Goal: Task Accomplishment & Management: Complete application form

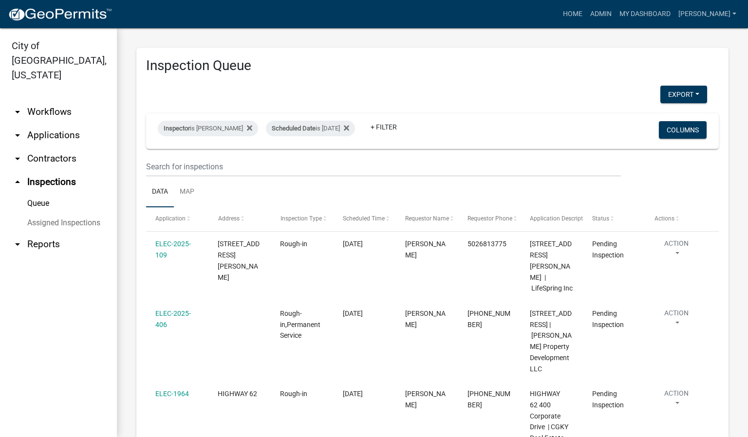
scroll to position [58, 0]
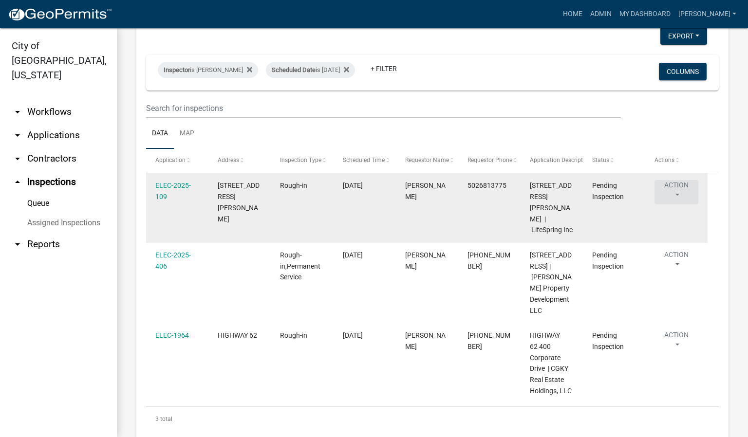
click at [678, 196] on button "Action" at bounding box center [677, 192] width 44 height 24
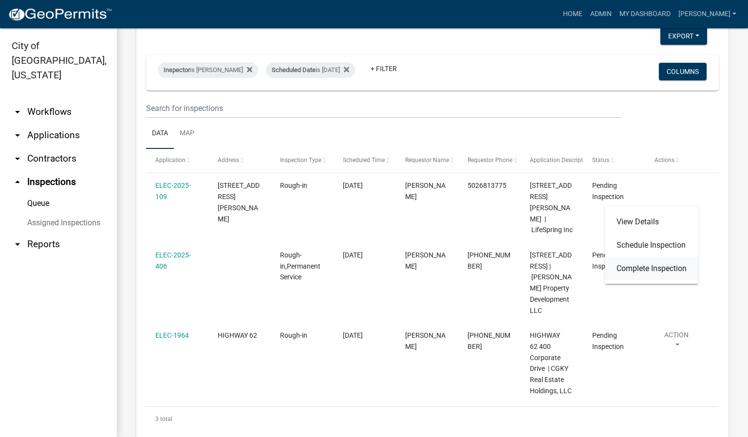
click at [673, 263] on link "Complete Inspection" at bounding box center [652, 268] width 94 height 23
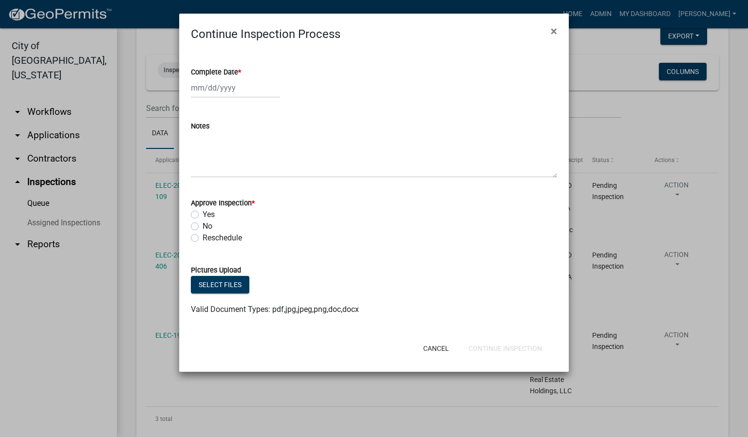
click at [241, 71] on span "*" at bounding box center [239, 72] width 3 height 8
click at [241, 78] on input "Complete Date *" at bounding box center [235, 88] width 89 height 20
select select "9"
select select "2025"
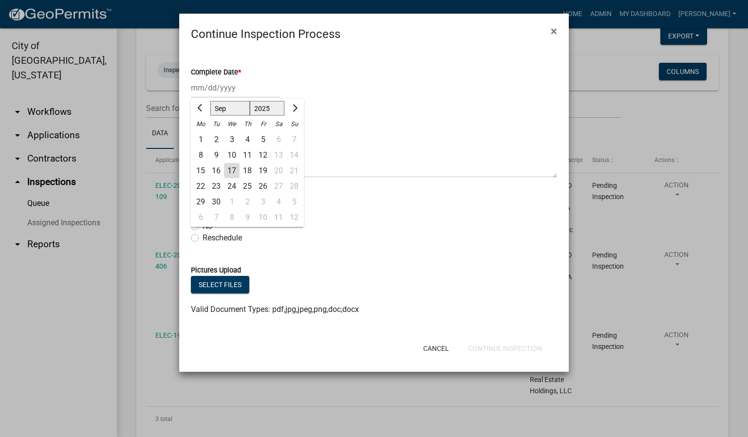
click at [231, 167] on div "17" at bounding box center [232, 171] width 16 height 16
type input "[DATE]"
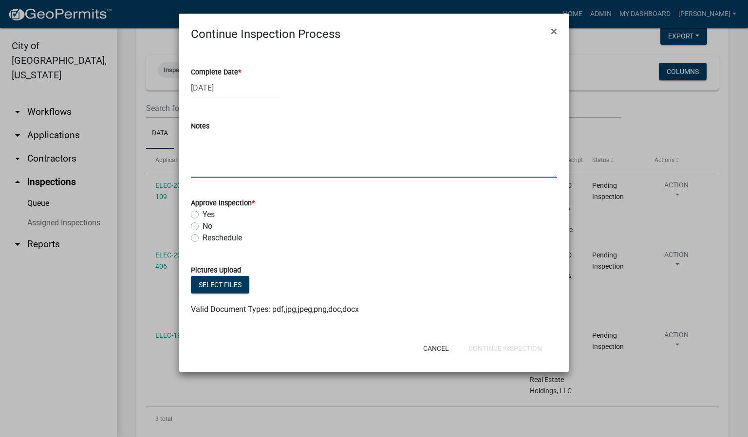
click at [220, 151] on textarea "Notes" at bounding box center [374, 155] width 366 height 46
type textarea "NOT READY."
click at [203, 227] on label "No" at bounding box center [208, 227] width 10 height 12
click at [203, 227] on input "No" at bounding box center [206, 224] width 6 height 6
radio input "true"
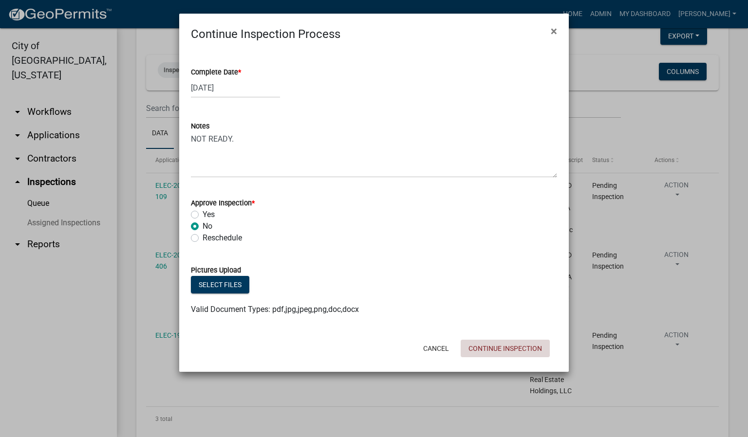
click at [504, 351] on button "Continue Inspection" at bounding box center [505, 349] width 89 height 18
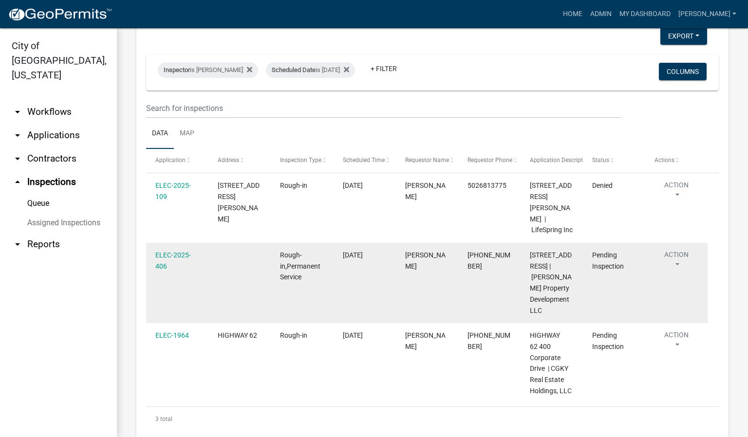
click at [678, 253] on button "Action" at bounding box center [677, 262] width 44 height 24
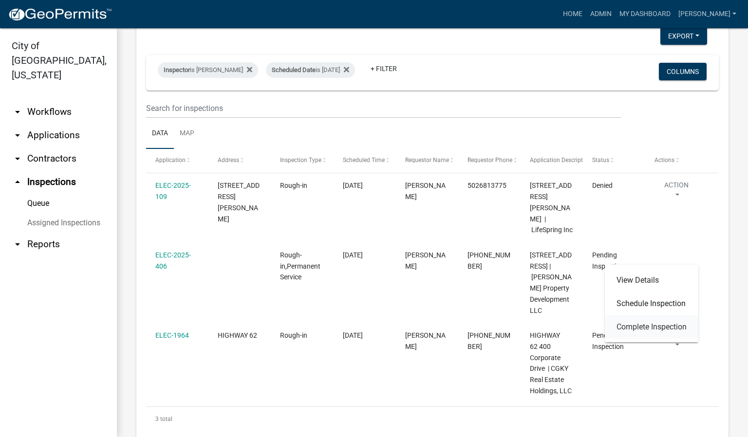
click at [650, 325] on link "Complete Inspection" at bounding box center [652, 327] width 94 height 23
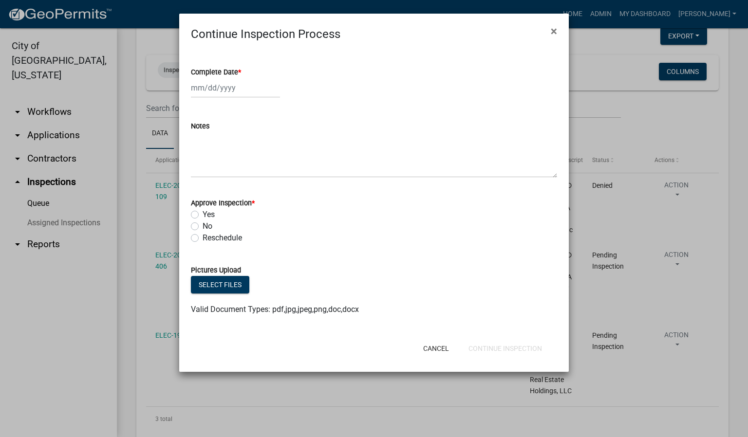
click at [240, 72] on span "*" at bounding box center [239, 72] width 3 height 8
click at [240, 78] on input "Complete Date *" at bounding box center [235, 88] width 89 height 20
select select "9"
select select "2025"
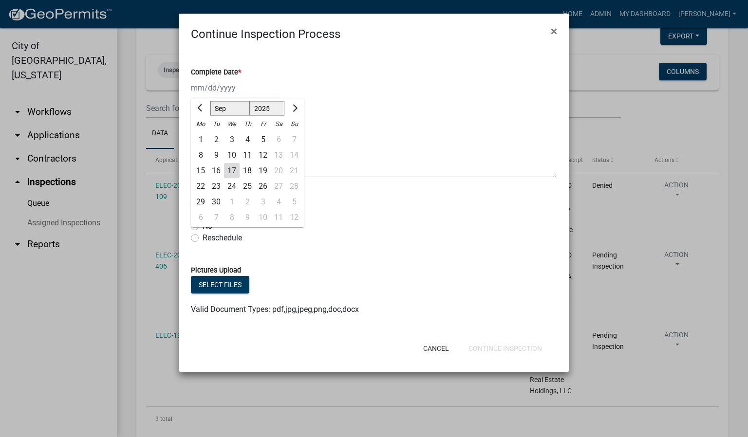
click at [233, 170] on div "17" at bounding box center [232, 171] width 16 height 16
type input "[DATE]"
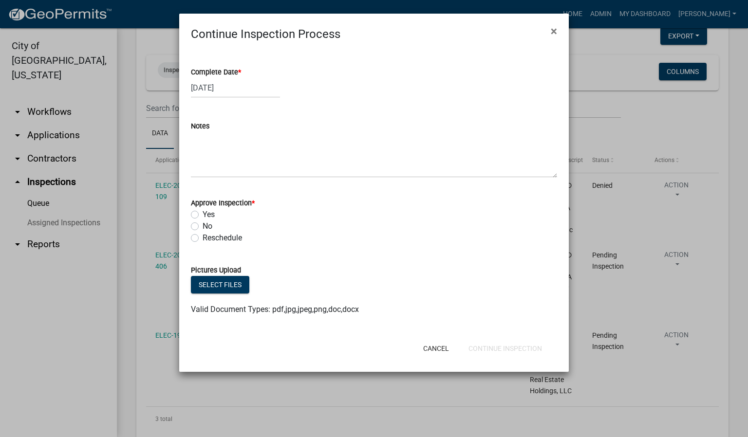
click at [203, 218] on label "Yes" at bounding box center [209, 215] width 12 height 12
click at [203, 215] on input "Yes" at bounding box center [206, 212] width 6 height 6
radio input "true"
click at [506, 346] on button "Continue Inspection" at bounding box center [505, 349] width 89 height 18
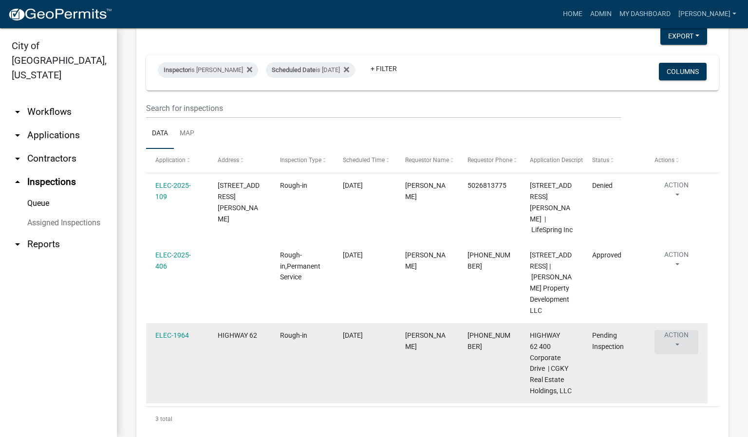
click at [677, 333] on button "Action" at bounding box center [677, 342] width 44 height 24
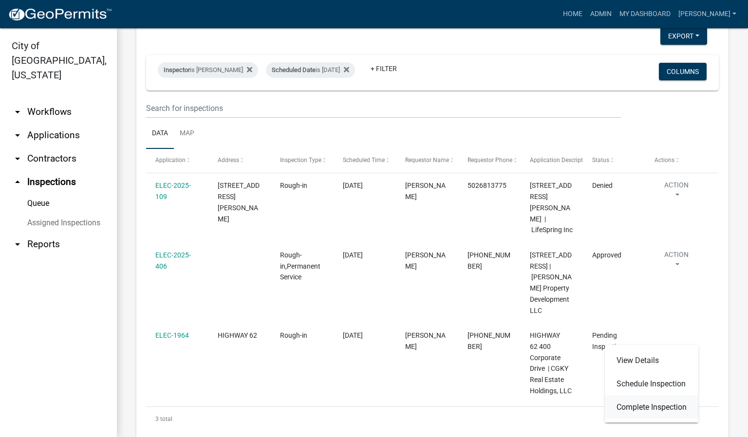
click at [646, 410] on link "Complete Inspection" at bounding box center [652, 407] width 94 height 23
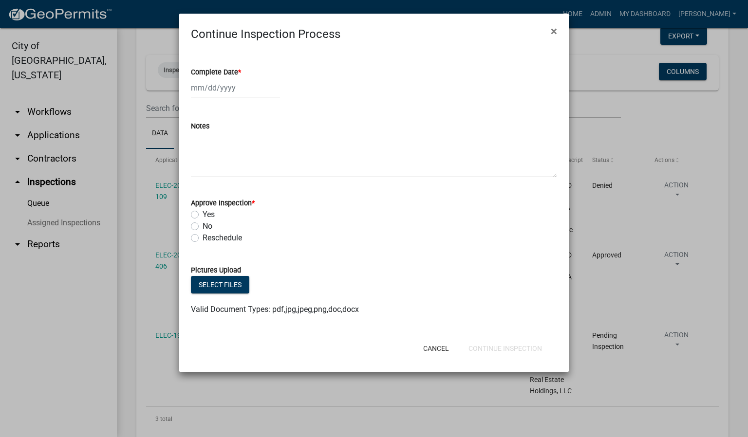
click at [240, 69] on span "*" at bounding box center [239, 72] width 3 height 8
click at [240, 78] on input "Complete Date *" at bounding box center [235, 88] width 89 height 20
select select "9"
select select "2025"
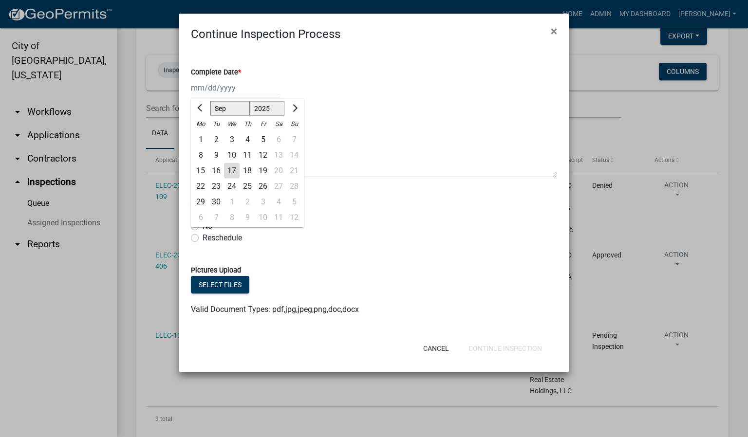
click at [231, 171] on div "17" at bounding box center [232, 171] width 16 height 16
type input "[DATE]"
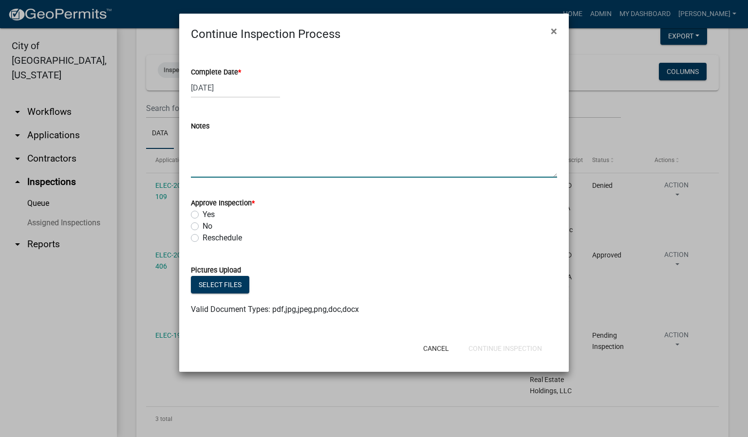
drag, startPoint x: 202, startPoint y: 158, endPoint x: 122, endPoint y: 202, distance: 91.6
click at [199, 160] on textarea "Notes" at bounding box center [374, 155] width 366 height 46
type textarea "ABOVE CEILING FOR HARD CEILING ONLY. [PERSON_NAME] 1 & 2."
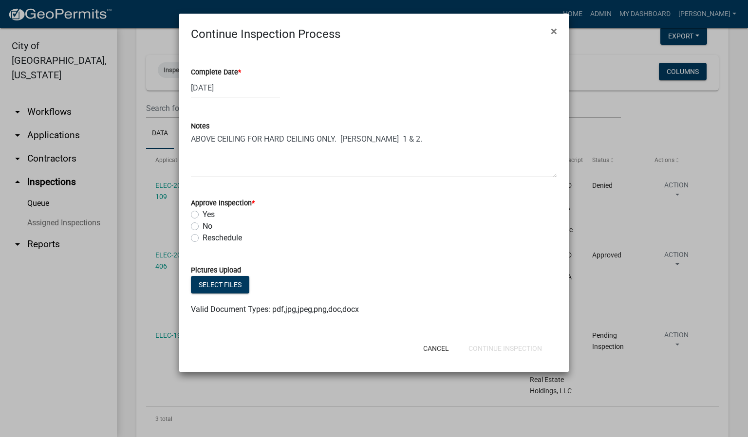
click at [203, 212] on label "Yes" at bounding box center [209, 215] width 12 height 12
click at [203, 212] on input "Yes" at bounding box center [206, 212] width 6 height 6
radio input "true"
click at [519, 346] on button "Continue Inspection" at bounding box center [505, 349] width 89 height 18
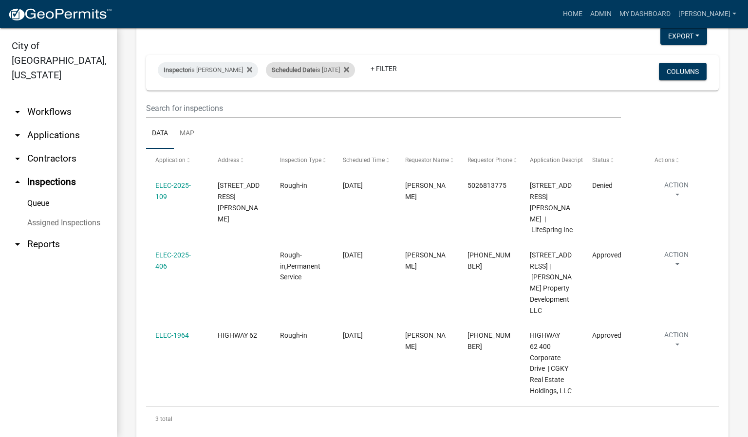
click at [348, 72] on div "Scheduled Date is [DATE]" at bounding box center [310, 70] width 89 height 16
click at [345, 108] on input "[DATE]" at bounding box center [316, 106] width 68 height 20
type input "[DATE]"
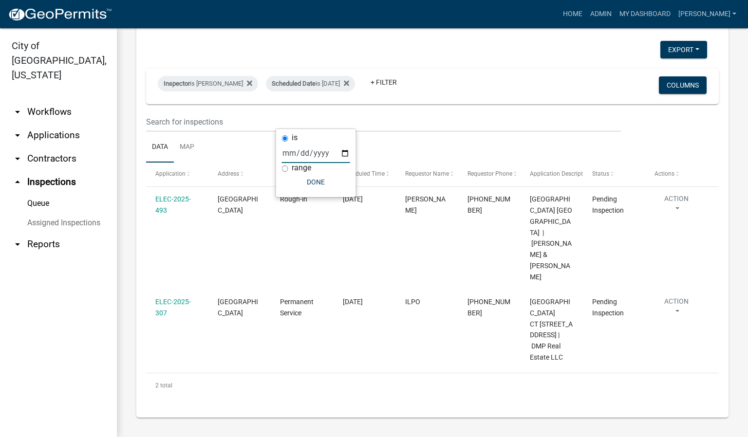
scroll to position [12, 0]
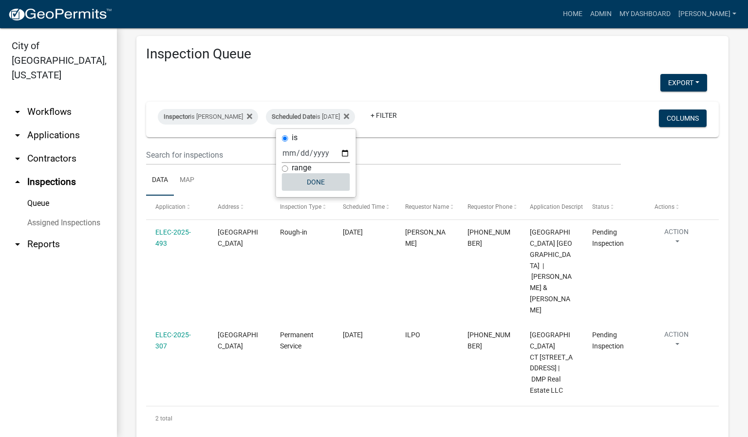
click at [306, 183] on button "Done" at bounding box center [316, 182] width 68 height 18
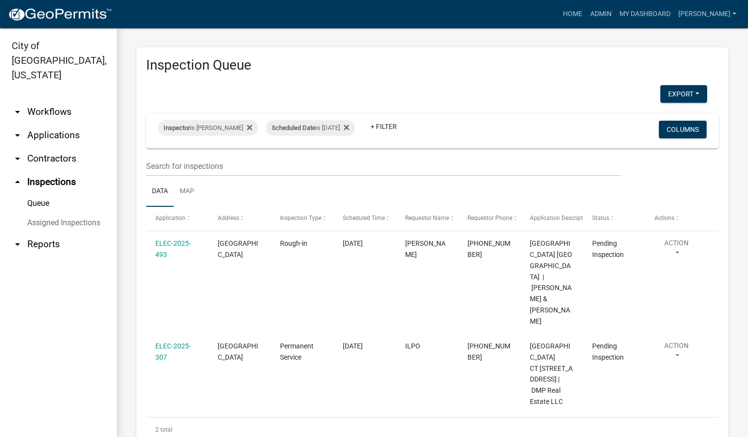
scroll to position [0, 0]
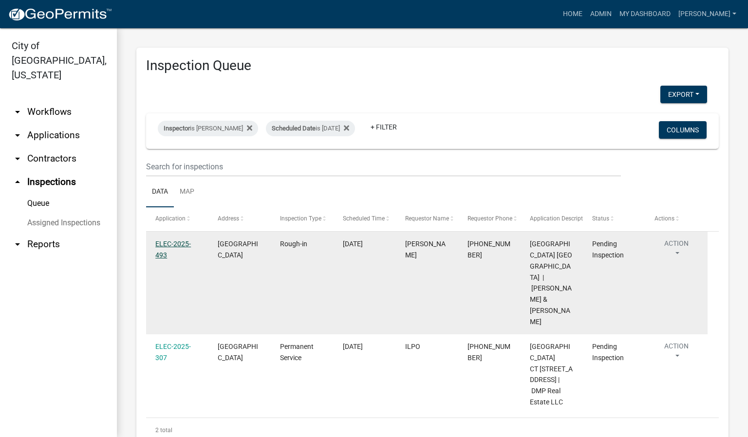
click at [158, 245] on link "ELEC-2025-493" at bounding box center [173, 249] width 36 height 19
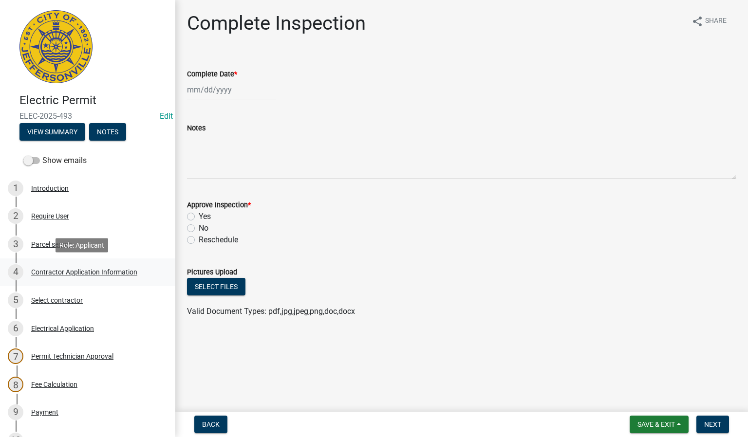
click at [117, 272] on div "Contractor Application Information" at bounding box center [84, 272] width 106 height 7
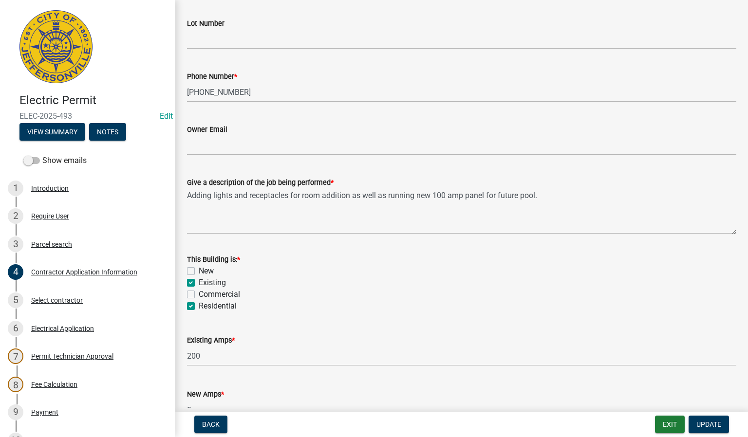
scroll to position [365, 0]
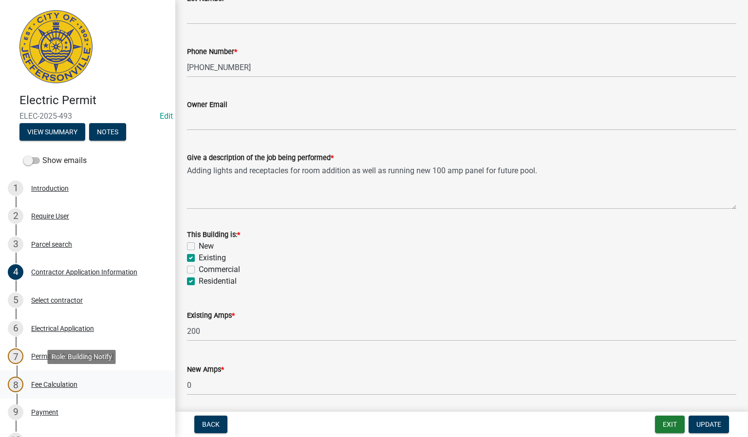
click at [70, 385] on div "Fee Calculation" at bounding box center [54, 384] width 46 height 7
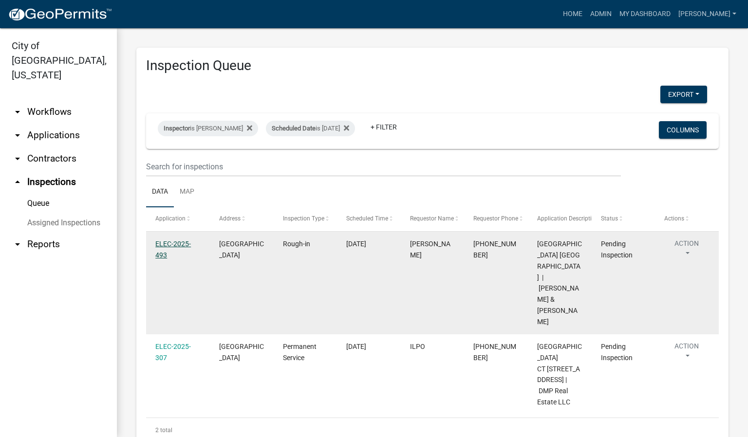
click at [168, 247] on link "ELEC-2025-493" at bounding box center [173, 249] width 36 height 19
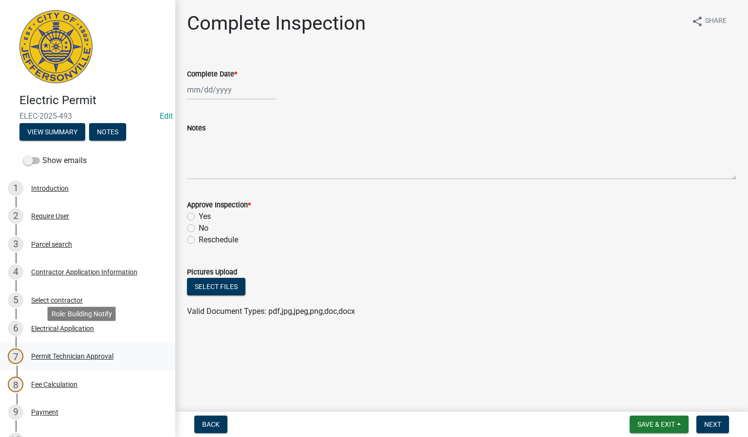
scroll to position [73, 0]
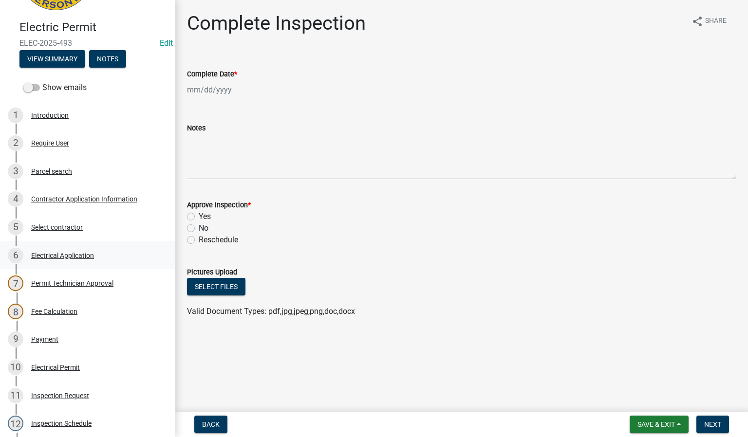
click at [71, 259] on div "Electrical Application" at bounding box center [62, 255] width 63 height 7
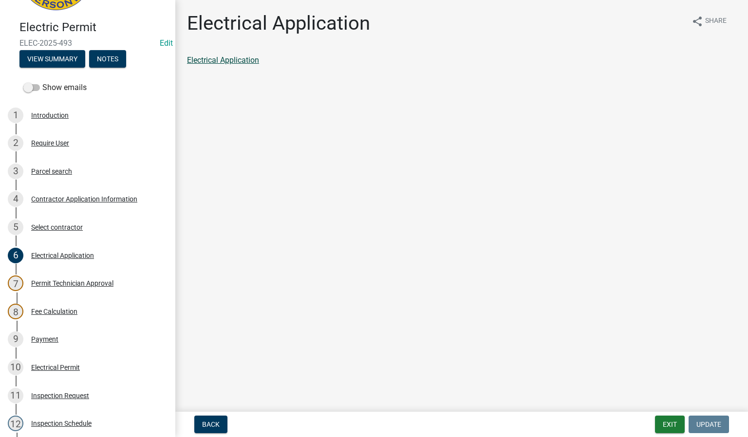
click at [246, 62] on link "Electrical Application" at bounding box center [223, 60] width 72 height 9
